Goal: Find specific page/section: Find specific page/section

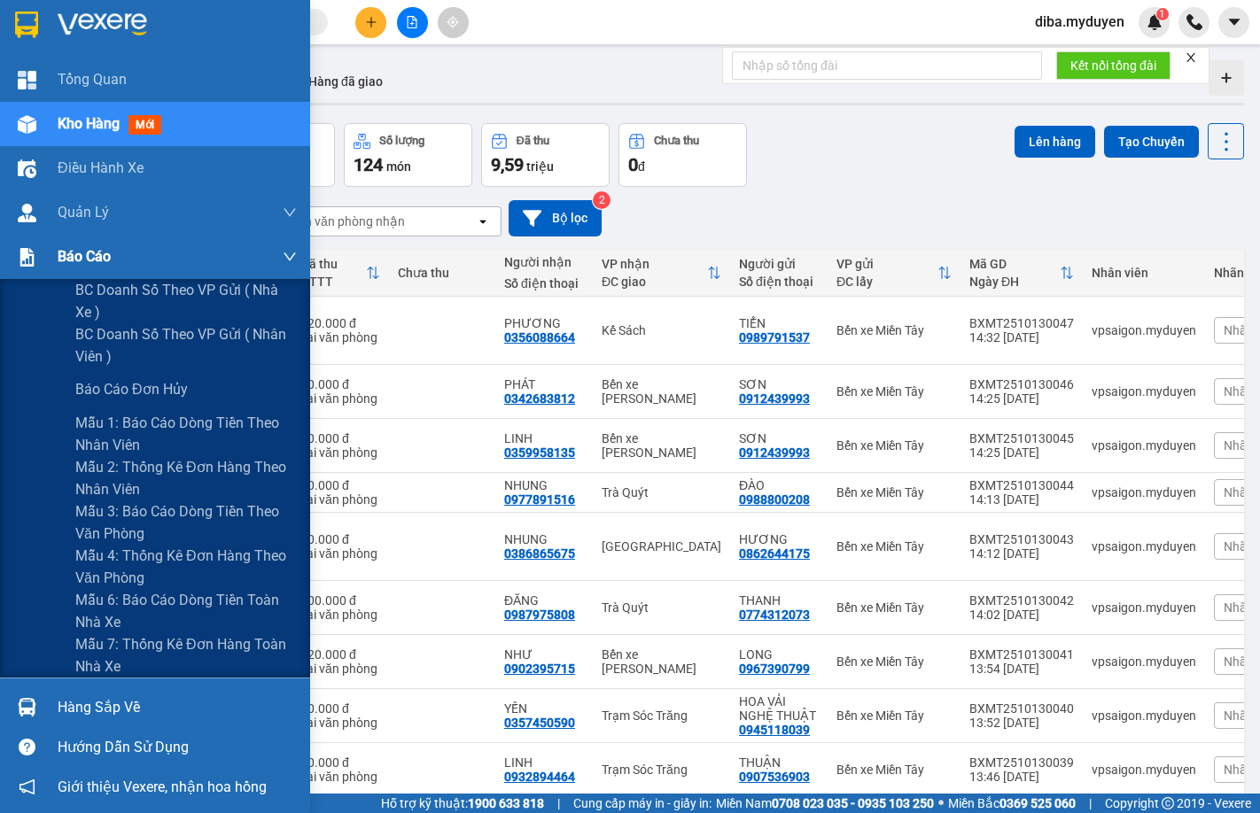
click at [41, 267] on div at bounding box center [27, 257] width 31 height 31
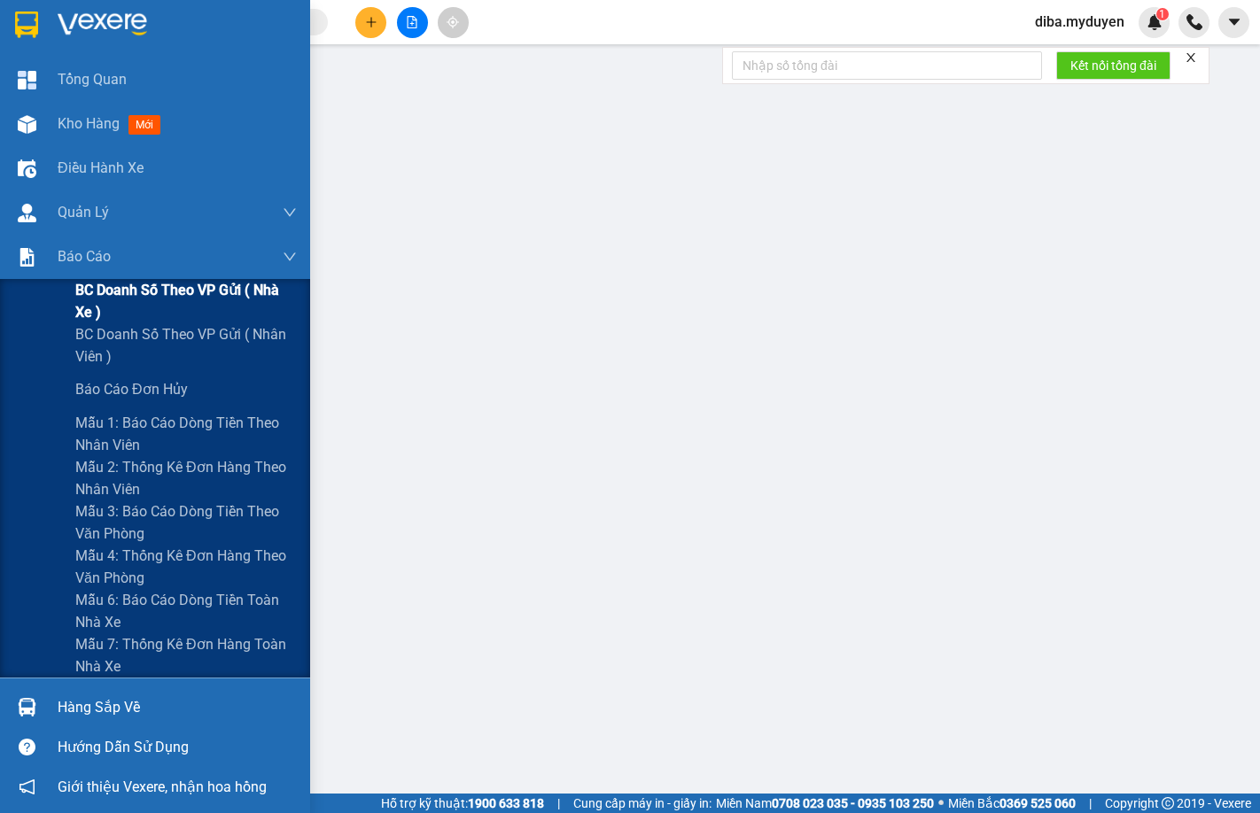
click at [112, 287] on span "BC doanh số theo VP gửi ( nhà xe )" at bounding box center [186, 301] width 222 height 44
